Goal: Transaction & Acquisition: Purchase product/service

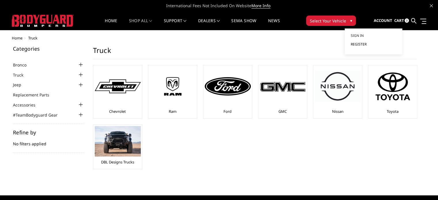
click at [358, 45] on span "Register" at bounding box center [359, 44] width 16 height 5
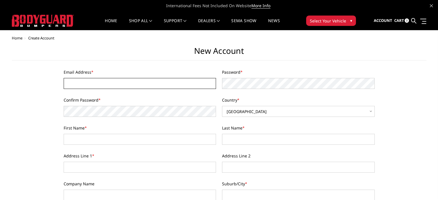
click at [148, 82] on input "Email Address *" at bounding box center [140, 83] width 153 height 11
type input "[EMAIL_ADDRESS][DOMAIN_NAME]"
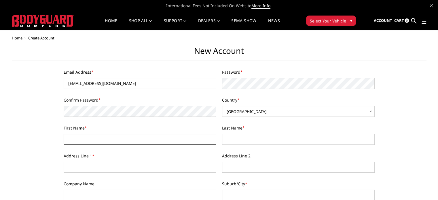
type input "James"
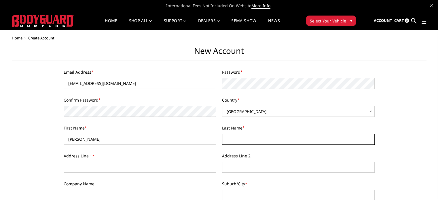
type input "Corley"
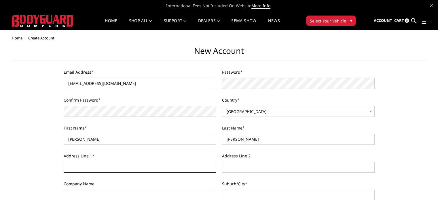
type input "2204 Airport Boulevard"
type input "Jamie Corley"
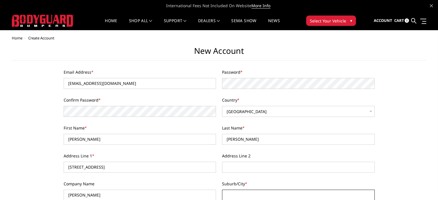
type input "West Columbia"
select select "South Carolina"
type input "29170"
type input "8036042693"
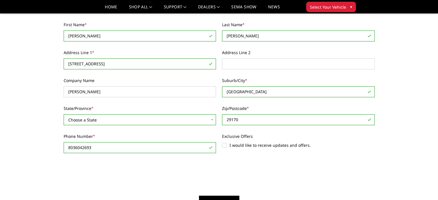
scroll to position [115, 0]
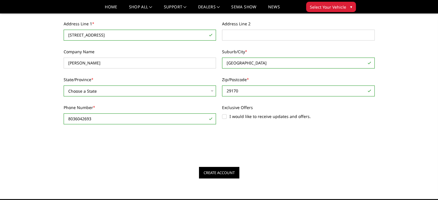
click at [224, 117] on label "I would like to receive updates and offers." at bounding box center [298, 117] width 153 height 6
click at [222, 114] on input "I would like to receive updates and offers." at bounding box center [222, 114] width 0 height 0
checkbox input "true"
click at [223, 170] on input "Create Account" at bounding box center [219, 173] width 40 height 12
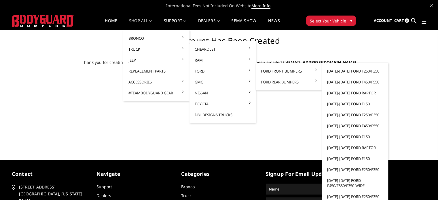
click at [268, 71] on link "Ford Front Bumpers" at bounding box center [289, 71] width 62 height 11
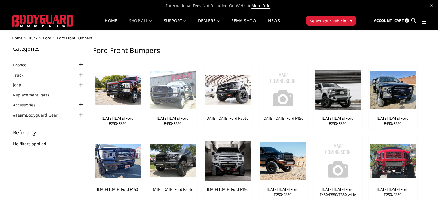
click at [175, 110] on div at bounding box center [173, 90] width 46 height 46
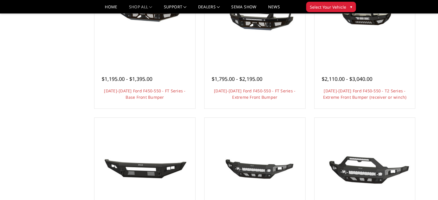
scroll to position [29, 0]
